Goal: Information Seeking & Learning: Learn about a topic

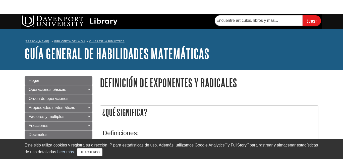
click at [232, 65] on div "[PERSON_NAME] Biblioteca de la DU Guías de la biblioteca Guía general de habili…" at bounding box center [171, 49] width 343 height 41
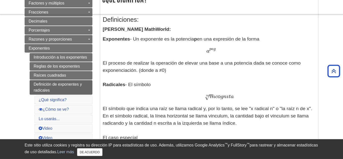
scroll to position [115, 0]
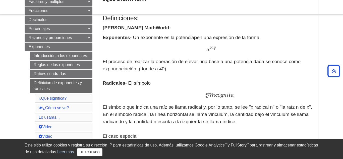
click at [100, 97] on div "¿Qué significa? Definiciones: [PERSON_NAME] MathWorld: Exponentes - Un exponent…" at bounding box center [209, 161] width 218 height 343
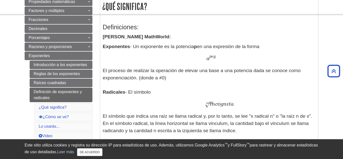
scroll to position [102, 0]
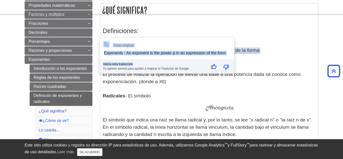
drag, startPoint x: 103, startPoint y: 49, endPoint x: 188, endPoint y: 48, distance: 85.1
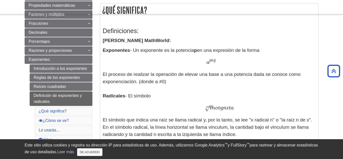
click at [282, 62] on div "a pag a pag" at bounding box center [209, 62] width 213 height 7
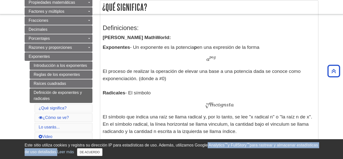
drag, startPoint x: 104, startPoint y: 51, endPoint x: 208, endPoint y: 140, distance: 136.8
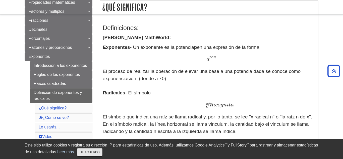
click at [100, 153] on font "DE ACUERDO" at bounding box center [90, 153] width 20 height 4
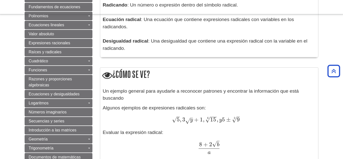
scroll to position [436, 0]
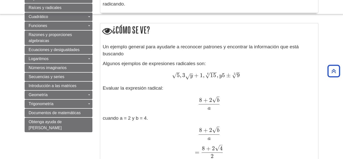
drag, startPoint x: 102, startPoint y: 49, endPoint x: 183, endPoint y: 19, distance: 85.5
copy p "Se llama raíz cúbica. Radical -- [PERSON_NAME] MathWorld MÁS: Radical : El símb…"
click at [282, 37] on h2 "¿Cómo se ve?" at bounding box center [209, 30] width 218 height 14
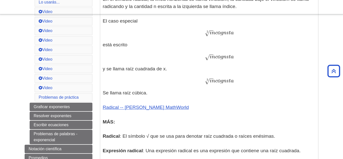
scroll to position [192, 0]
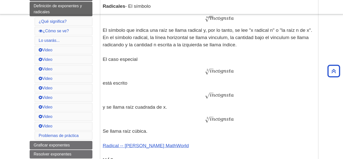
click at [187, 120] on div "incógnita − − √ 3 incógnita 3" at bounding box center [209, 119] width 213 height 7
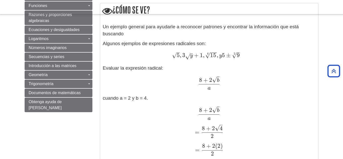
scroll to position [461, 0]
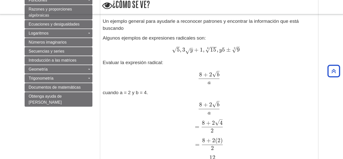
click at [104, 22] on font "Un ejemplo general para ayudarle a reconocer patrones y encontrar la informació…" at bounding box center [201, 25] width 196 height 13
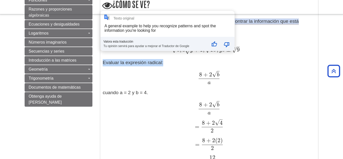
drag, startPoint x: 103, startPoint y: 22, endPoint x: 193, endPoint y: 88, distance: 110.6
click at [193, 88] on div "Un ejemplo general para ayudarle a reconocer patrones y encontrar la informació…" at bounding box center [209, 101] width 213 height 167
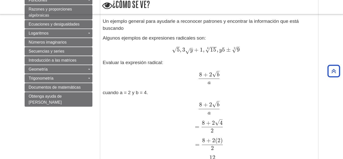
click at [268, 100] on div "Un ejemplo general para ayudarle a reconocer patrones y encontrar la informació…" at bounding box center [209, 101] width 213 height 167
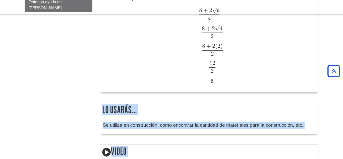
scroll to position [611, 0]
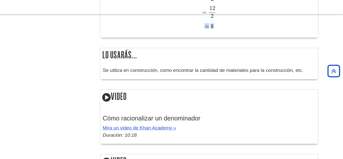
drag, startPoint x: 105, startPoint y: 33, endPoint x: 217, endPoint y: 26, distance: 112.7
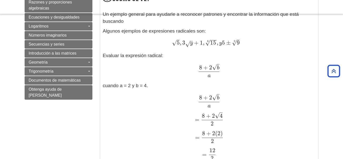
scroll to position [455, 0]
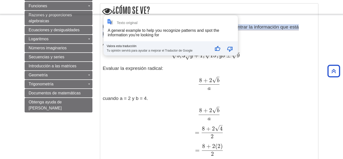
click at [107, 27] on div "Texto original A general example to help you recognize patterns and spot the in…" at bounding box center [171, 36] width 134 height 40
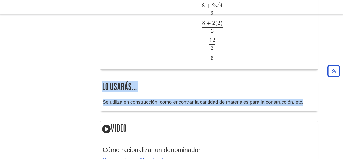
scroll to position [578, 0]
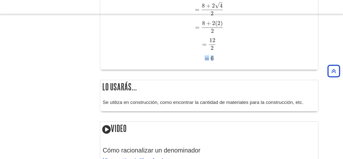
drag, startPoint x: 105, startPoint y: 27, endPoint x: 216, endPoint y: 61, distance: 116.7
